Goal: Task Accomplishment & Management: Manage account settings

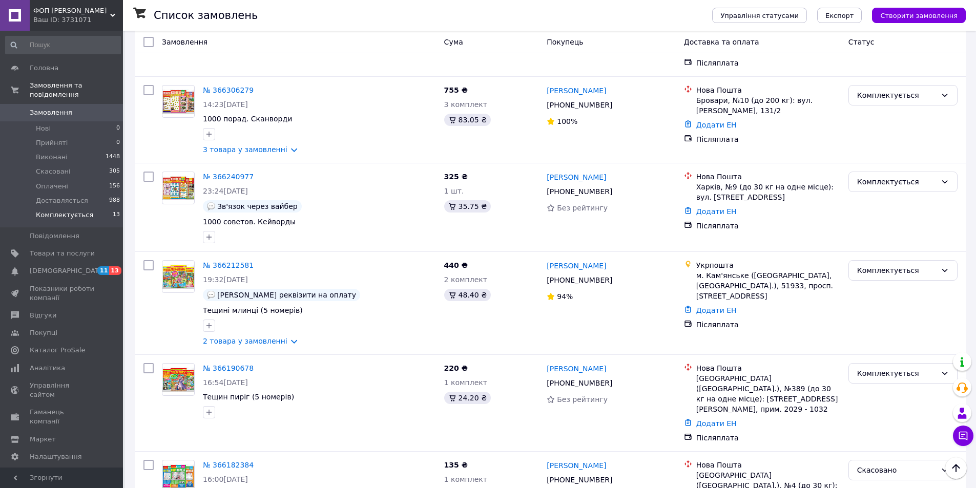
scroll to position [293, 0]
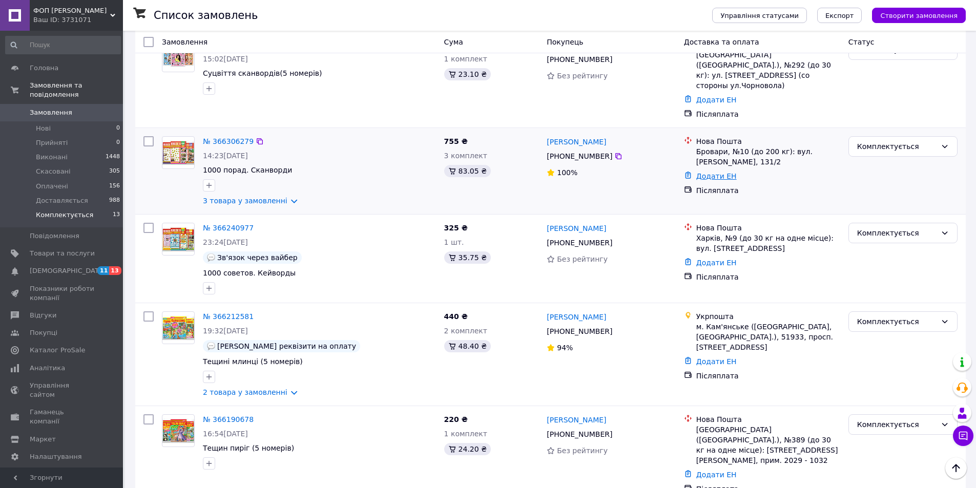
click at [704, 172] on link "Додати ЕН" at bounding box center [717, 176] width 40 height 8
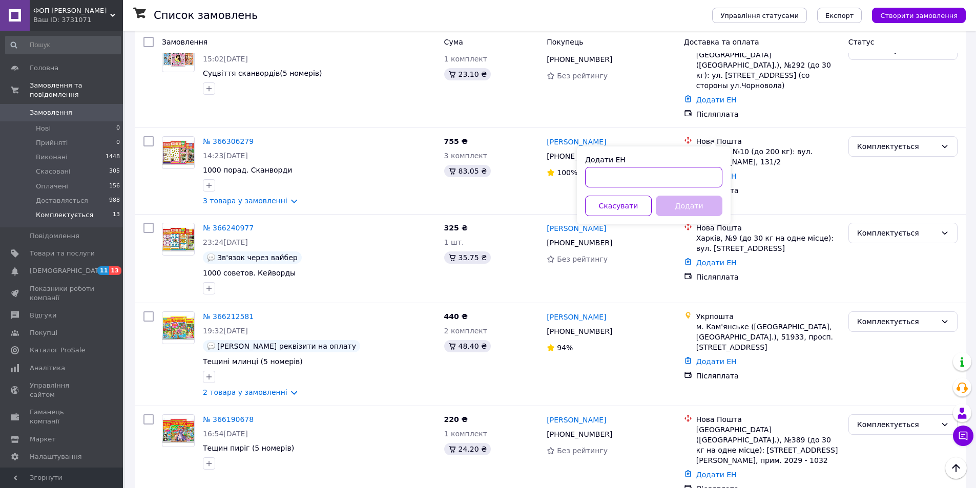
click at [627, 182] on input "Додати ЕН" at bounding box center [653, 177] width 137 height 21
paste input "20451269222222"
type input "20451269222222"
click at [669, 206] on button "Додати" at bounding box center [689, 206] width 67 height 21
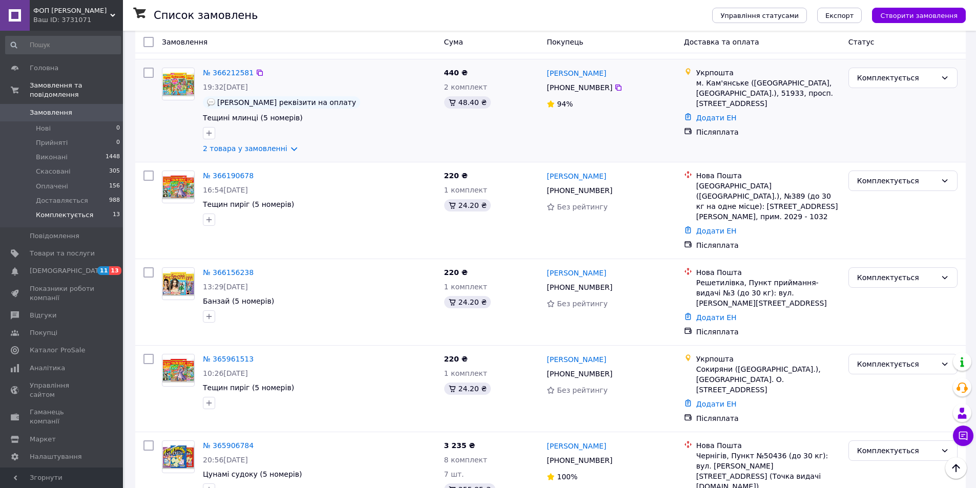
scroll to position [591, 0]
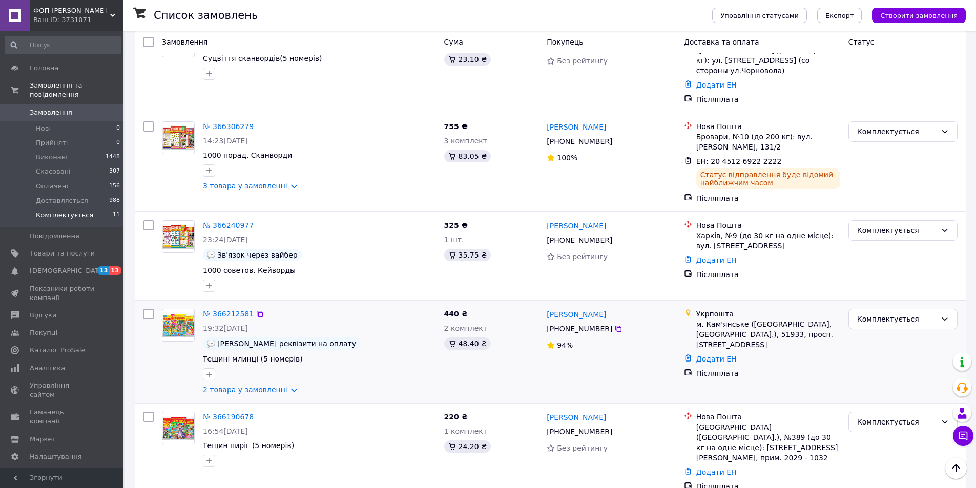
scroll to position [205, 0]
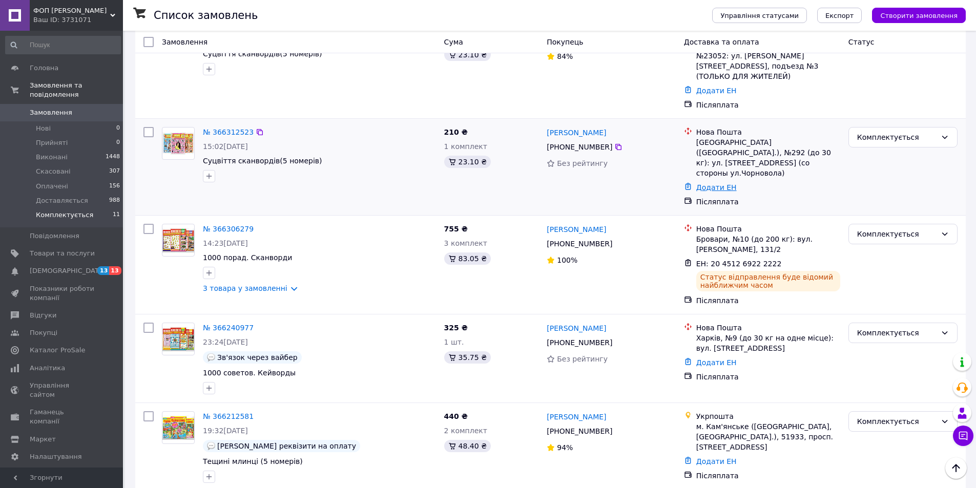
click at [710, 183] on link "Додати ЕН" at bounding box center [717, 187] width 40 height 8
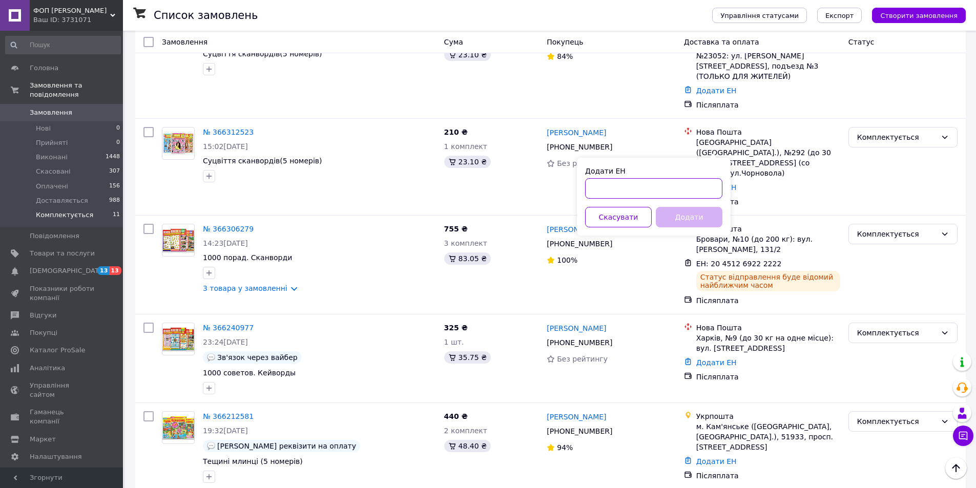
click at [638, 190] on input "Додати ЕН" at bounding box center [653, 188] width 137 height 21
click at [628, 189] on input "Додати ЕН" at bounding box center [653, 188] width 137 height 21
click at [603, 191] on input "Додати ЕН" at bounding box center [653, 188] width 137 height 21
paste input "20451269225859"
type input "20451269225859"
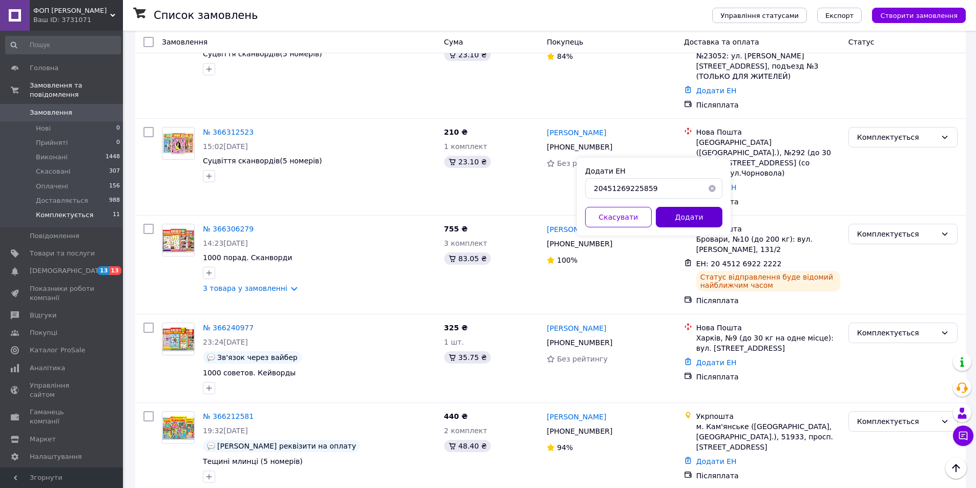
click at [691, 225] on button "Додати" at bounding box center [689, 217] width 67 height 21
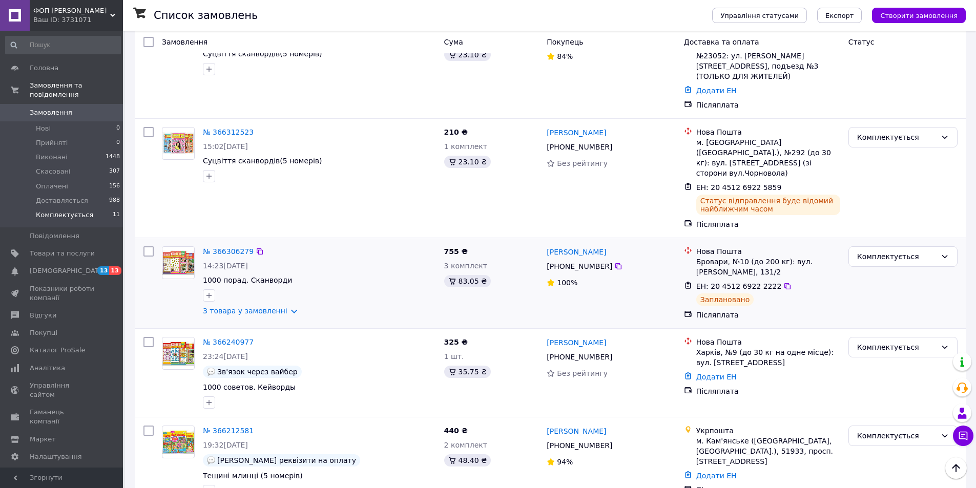
scroll to position [103, 0]
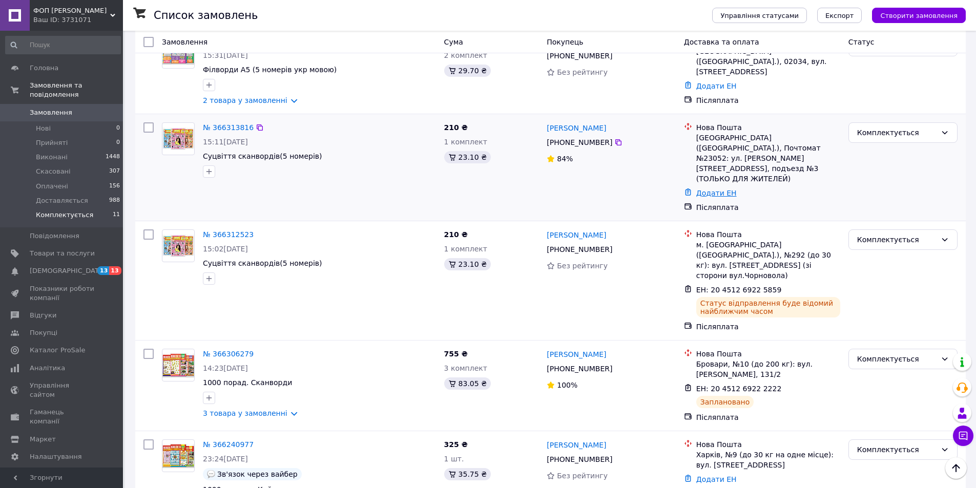
click at [722, 189] on link "Додати ЕН" at bounding box center [717, 193] width 40 height 8
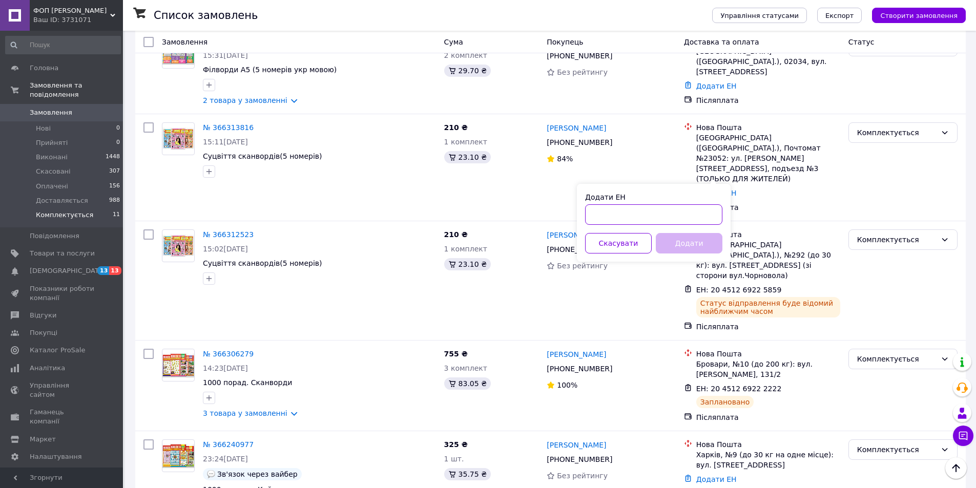
click at [668, 217] on input "Додати ЕН" at bounding box center [653, 215] width 137 height 21
paste input "20451269226183"
type input "20451269226183"
click at [693, 243] on button "Додати" at bounding box center [689, 243] width 67 height 21
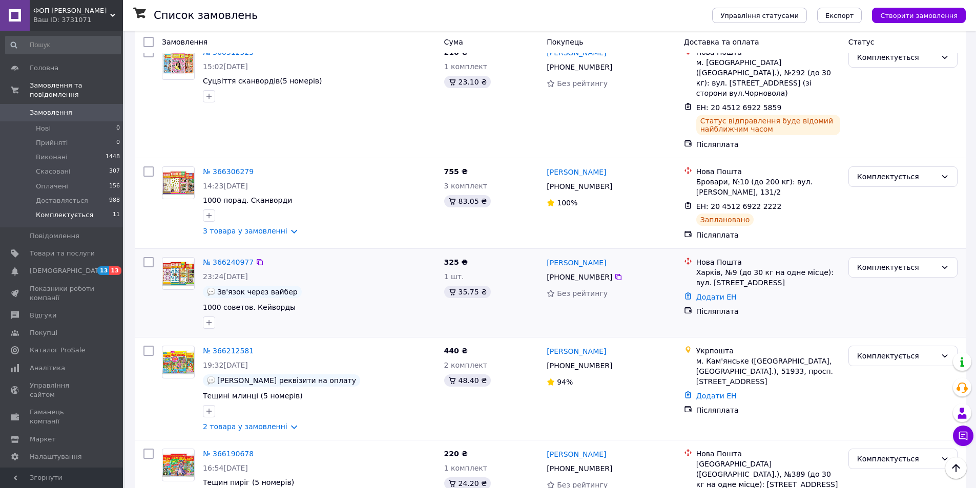
scroll to position [359, 0]
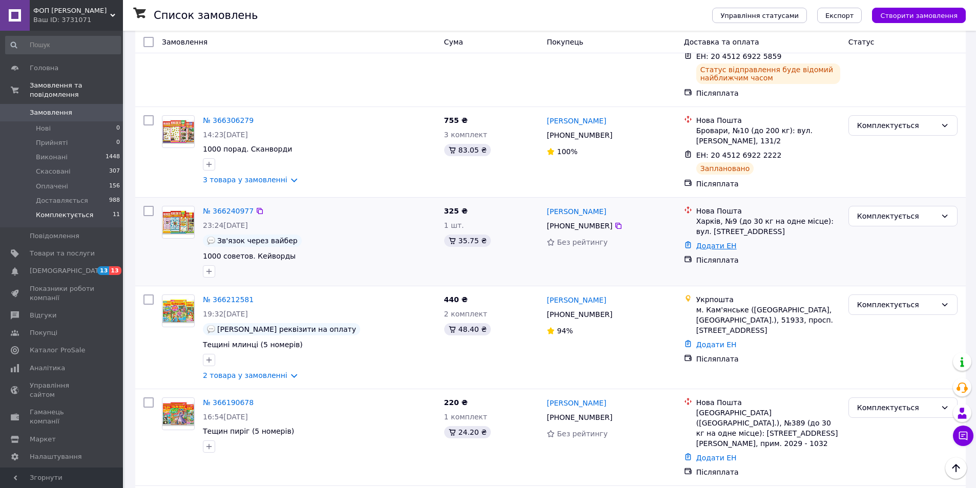
click at [698, 242] on link "Додати ЕН" at bounding box center [717, 246] width 40 height 8
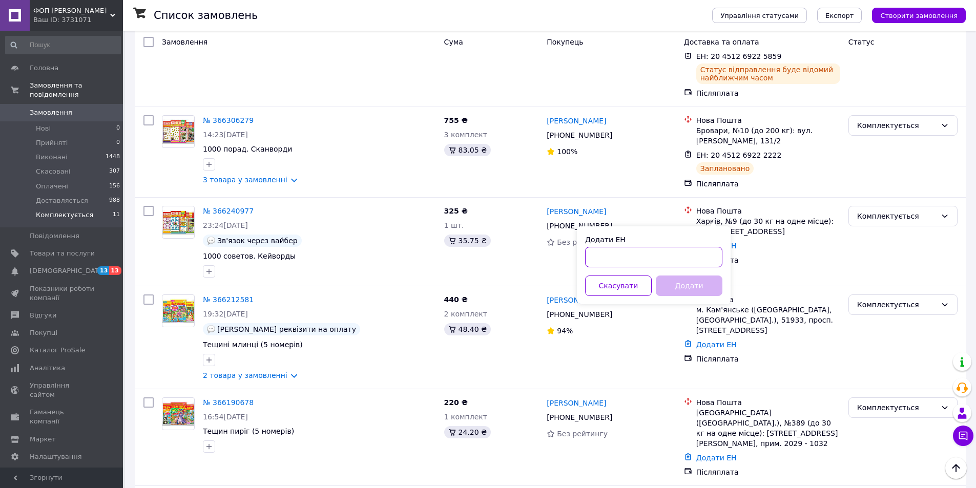
click at [629, 256] on input "Додати ЕН" at bounding box center [653, 257] width 137 height 21
paste input "20451269226440"
type input "20451269226440"
click at [679, 281] on button "Додати" at bounding box center [689, 286] width 67 height 21
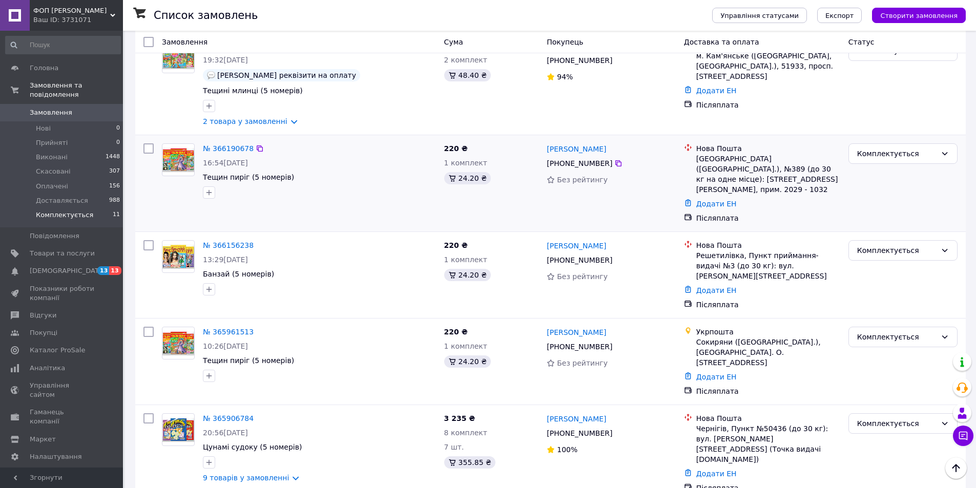
scroll to position [632, 0]
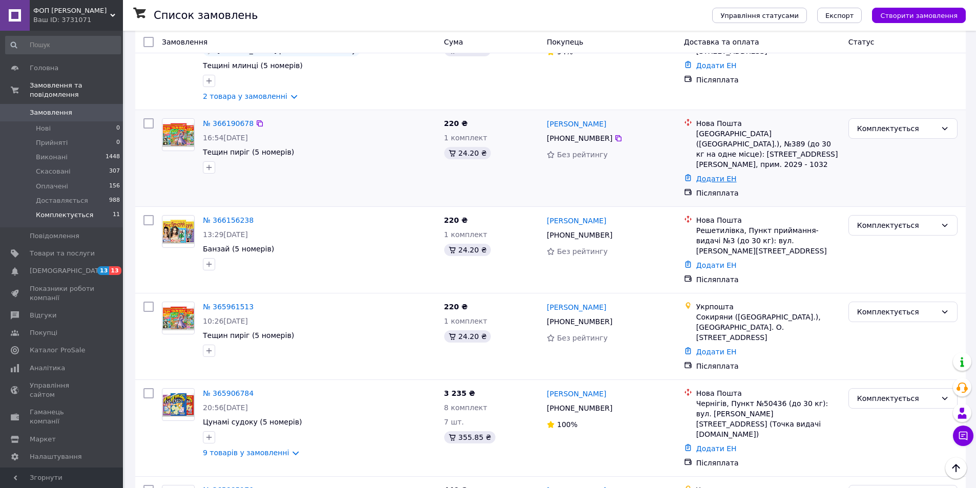
click at [710, 175] on link "Додати ЕН" at bounding box center [717, 179] width 40 height 8
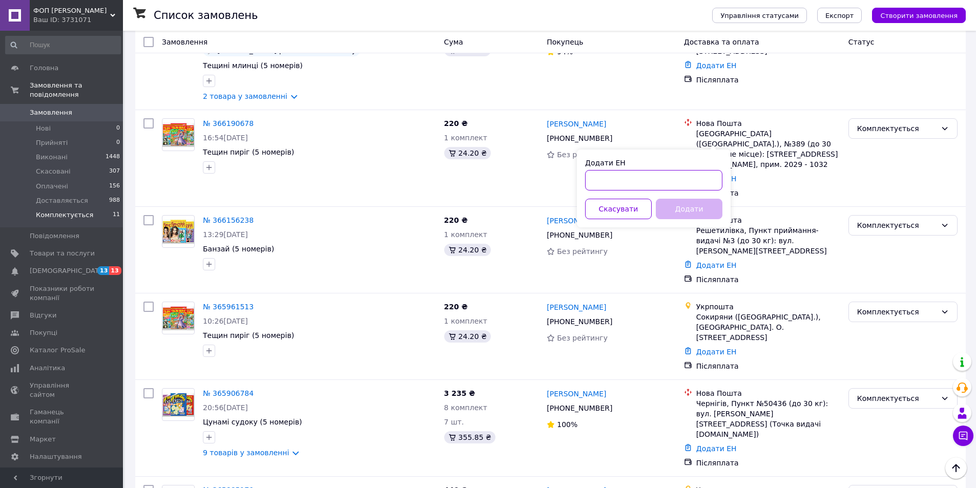
click at [627, 180] on input "Додати ЕН" at bounding box center [653, 180] width 137 height 21
paste input "20451269227322"
type input "20451269227322"
click at [674, 210] on button "Додати" at bounding box center [689, 209] width 67 height 21
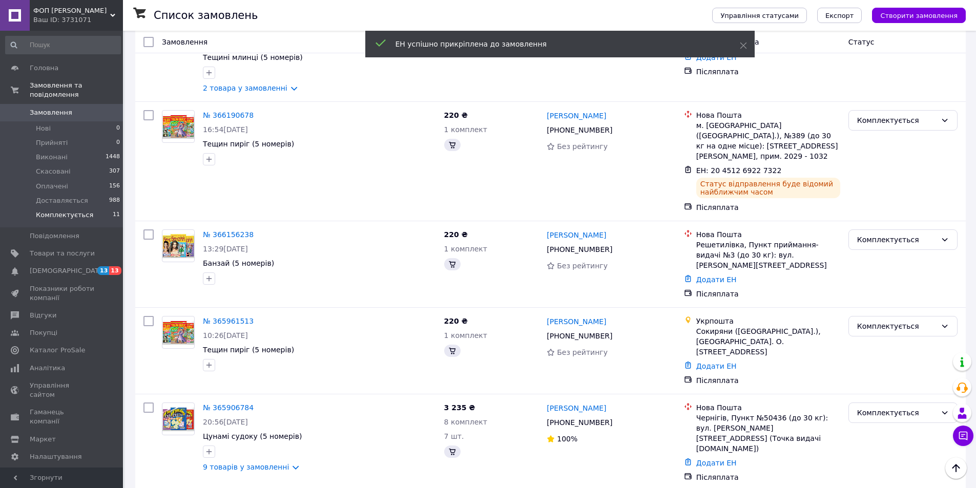
scroll to position [624, 0]
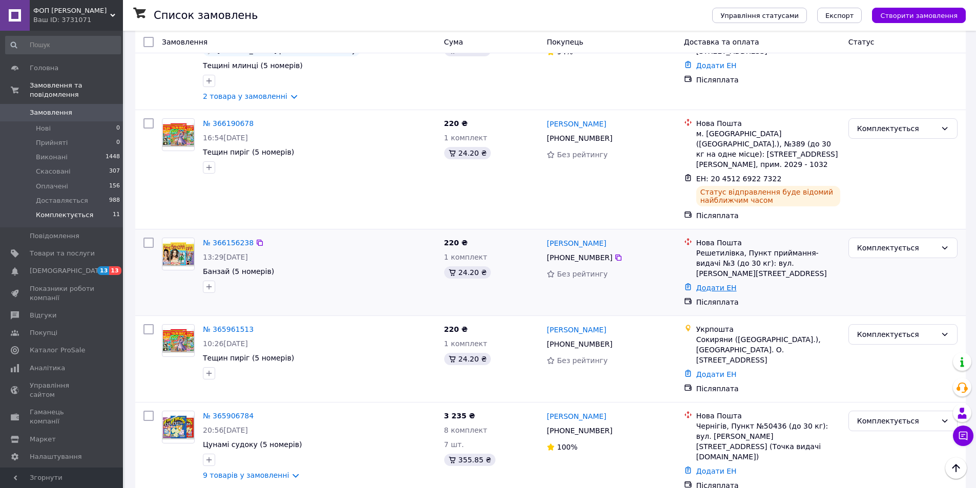
click at [713, 284] on link "Додати ЕН" at bounding box center [717, 288] width 40 height 8
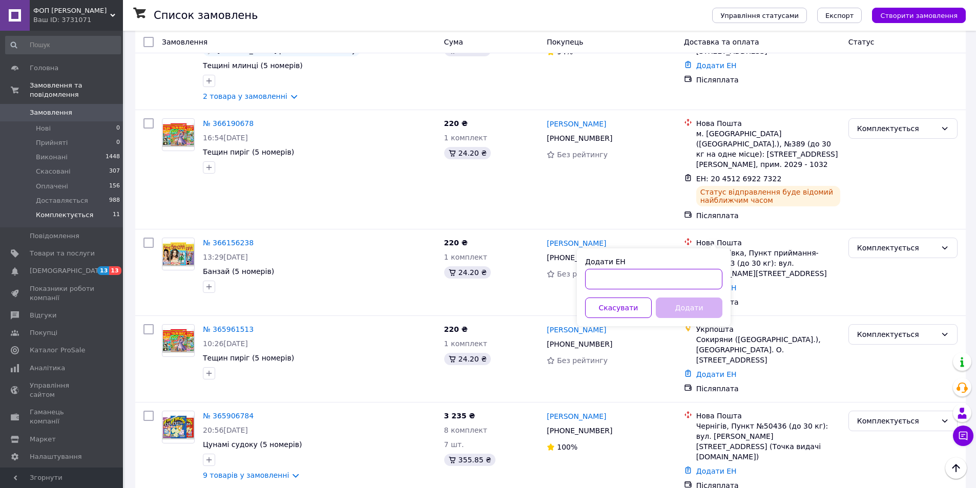
click at [640, 275] on input "Додати ЕН" at bounding box center [653, 279] width 137 height 21
paste input "20451269227844"
type input "20451269227844"
click at [676, 307] on button "Додати" at bounding box center [689, 308] width 67 height 21
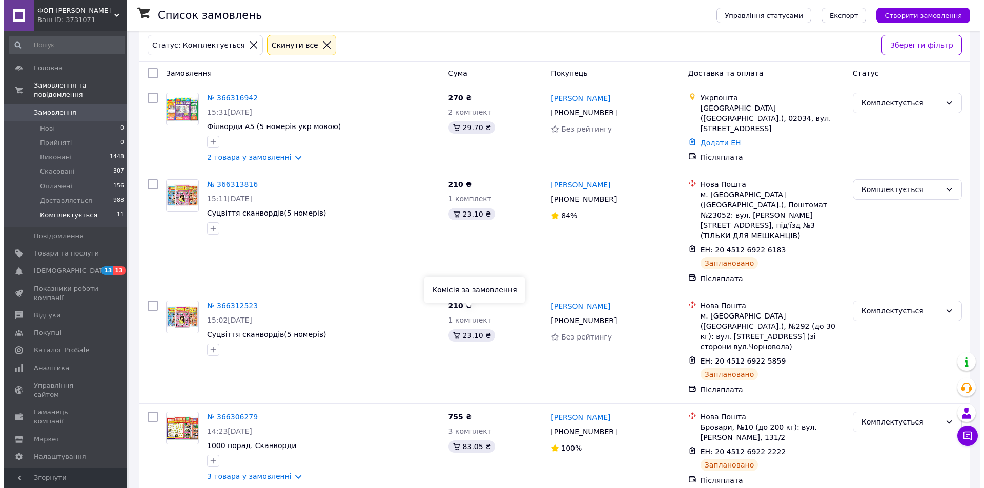
scroll to position [0, 0]
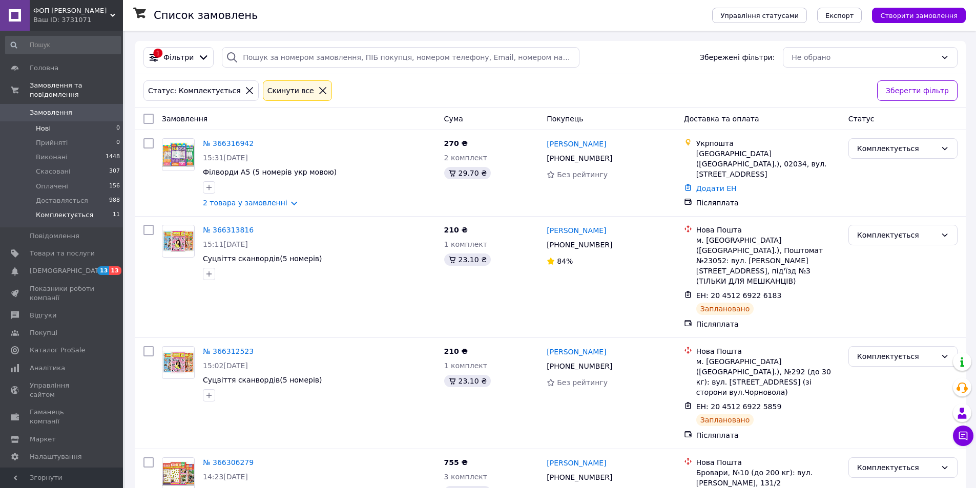
click at [52, 121] on li "Нові 0" at bounding box center [63, 128] width 126 height 14
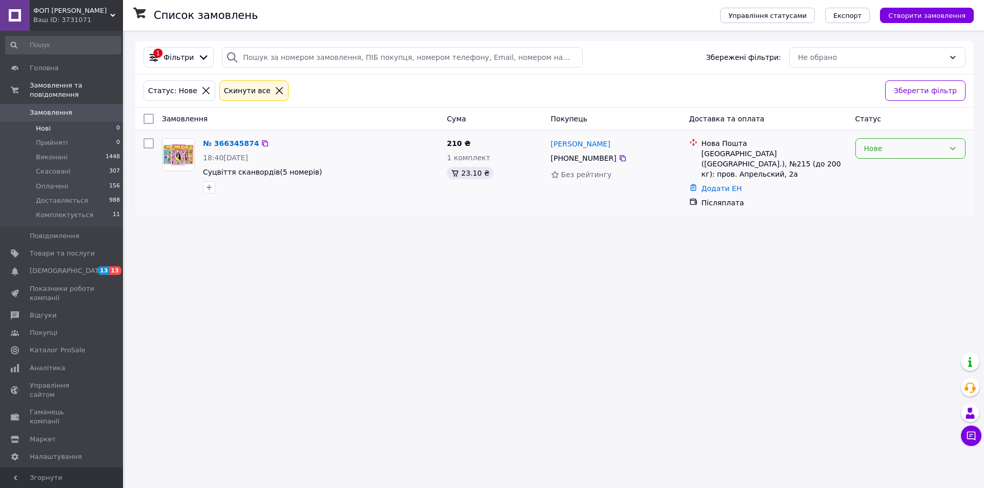
click at [896, 151] on div "Нове" at bounding box center [904, 148] width 80 height 11
click at [887, 171] on li "Прийнято" at bounding box center [910, 171] width 109 height 18
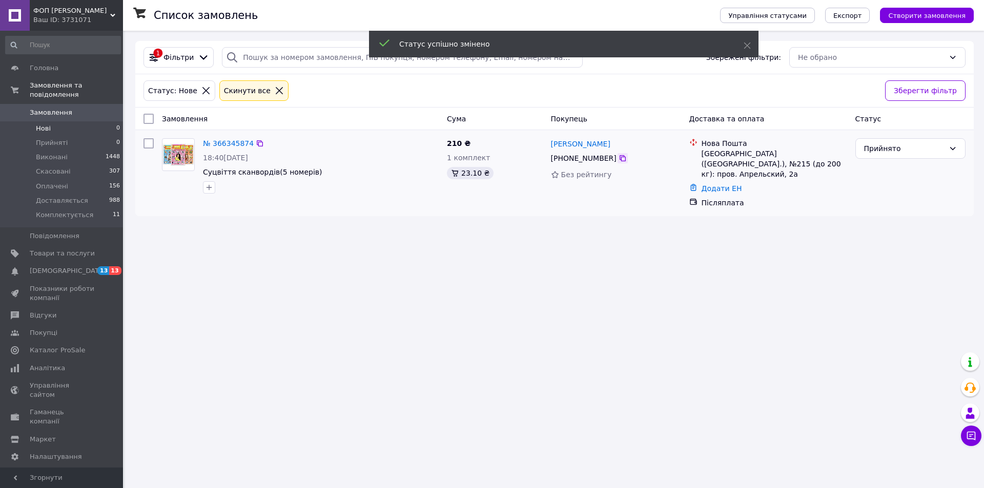
click at [619, 160] on icon at bounding box center [623, 158] width 8 height 8
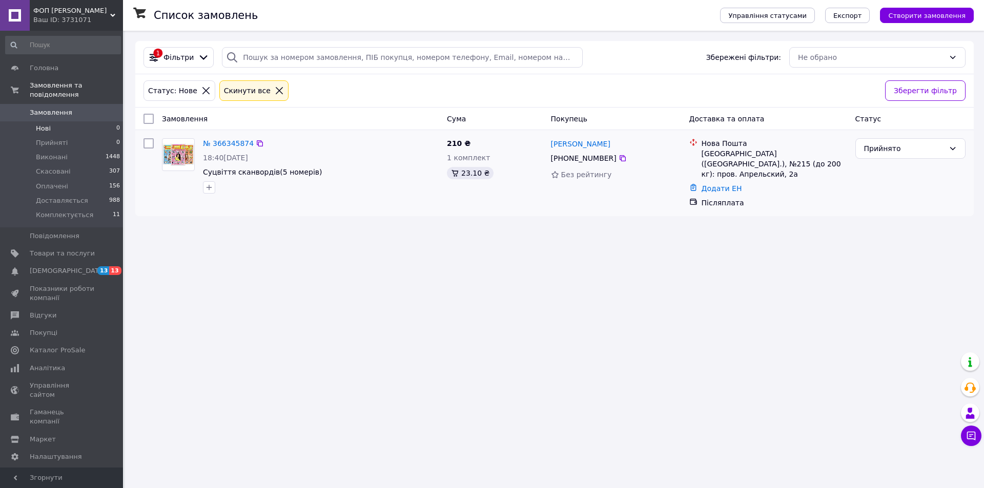
drag, startPoint x: 585, startPoint y: 145, endPoint x: 548, endPoint y: 142, distance: 37.0
click at [548, 142] on div "Татьяна Румянцева +380 97 579 05 51 Без рейтингу" at bounding box center [616, 173] width 138 height 78
copy link "Татьяна Румянцева"
click at [619, 160] on icon at bounding box center [623, 158] width 8 height 8
drag, startPoint x: 700, startPoint y: 151, endPoint x: 787, endPoint y: 162, distance: 87.4
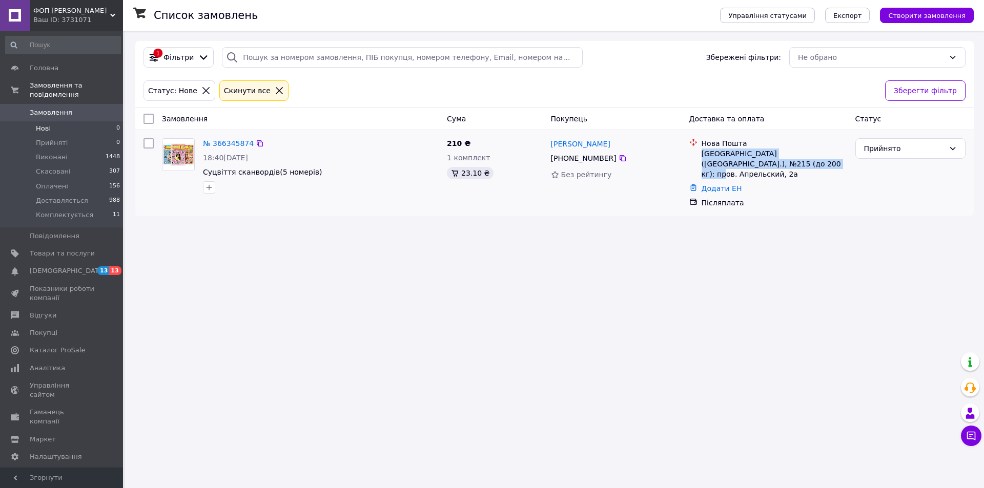
click at [787, 162] on div "Нова Пошта Киев (Киевская обл.), №215 (до 200 кг): пров. Апрельский, 2а" at bounding box center [775, 158] width 150 height 41
copy div "Киев (Киевская обл.), №215 (до 200 кг): пров. Апрельский, 2а"
click at [708, 185] on link "Додати ЕН" at bounding box center [722, 189] width 40 height 8
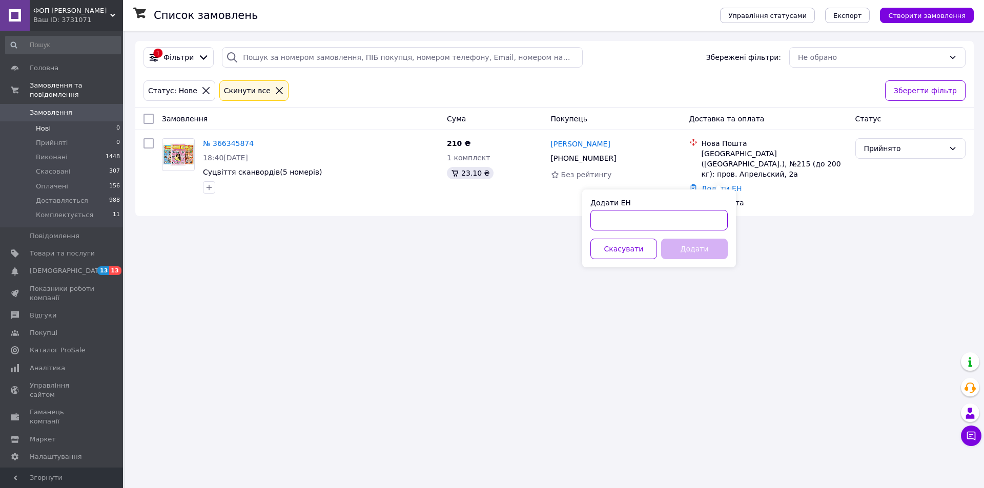
click at [665, 216] on input "Додати ЕН" at bounding box center [658, 220] width 137 height 21
paste input "20451269230074"
type input "20451269230074"
click at [693, 251] on button "Додати" at bounding box center [694, 249] width 67 height 21
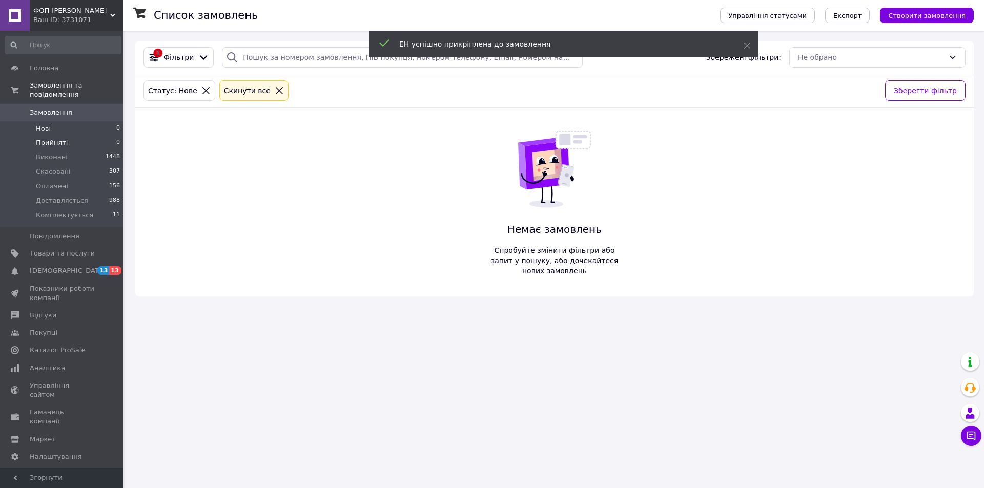
click at [72, 136] on li "Прийняті 0" at bounding box center [63, 143] width 126 height 14
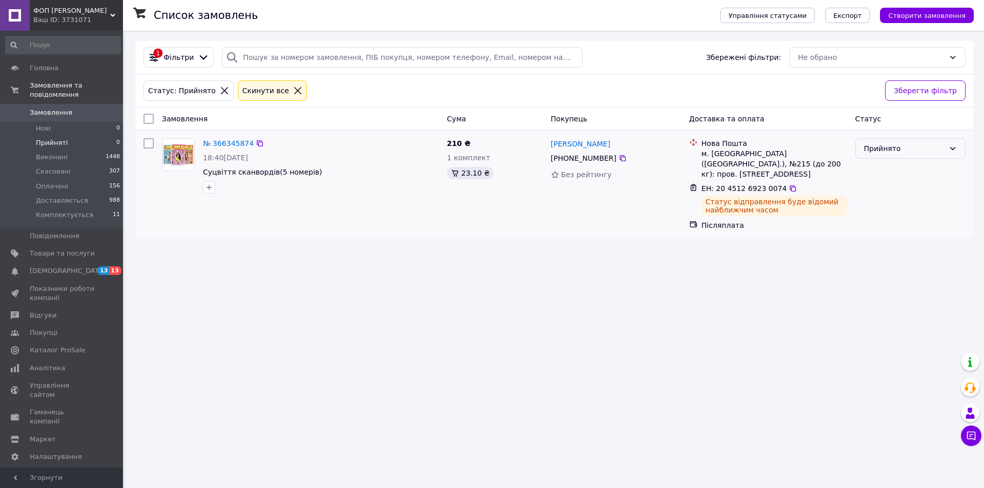
drag, startPoint x: 907, startPoint y: 147, endPoint x: 907, endPoint y: 153, distance: 6.7
click at [907, 147] on div "Прийнято" at bounding box center [904, 148] width 80 height 11
click at [878, 240] on li "Комплектується" at bounding box center [910, 245] width 109 height 18
